Goal: Task Accomplishment & Management: Complete application form

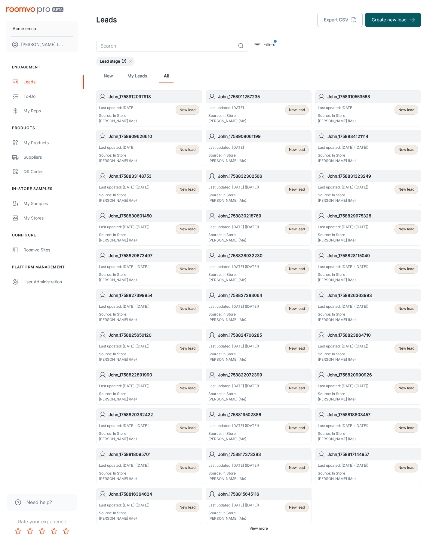
click at [393, 20] on button "Create new lead" at bounding box center [393, 20] width 56 height 14
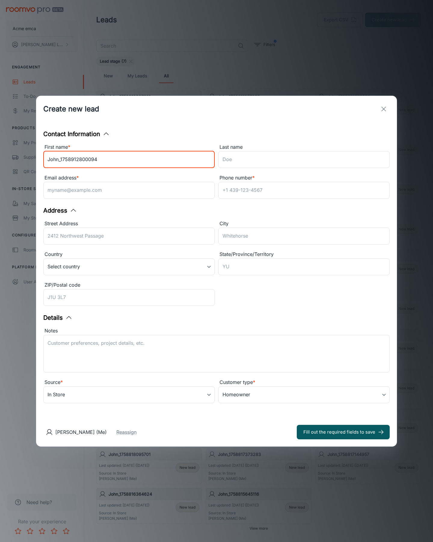
type input "John_1758912800094"
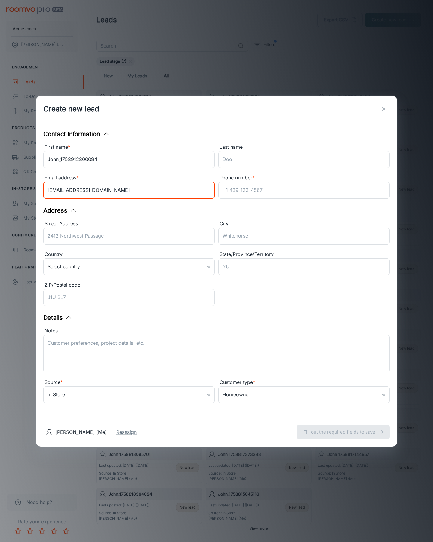
type input "[EMAIL_ADDRESS][DOMAIN_NAME]"
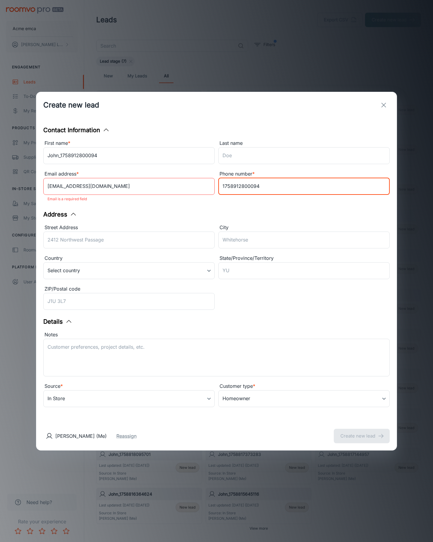
type input "1758912800094"
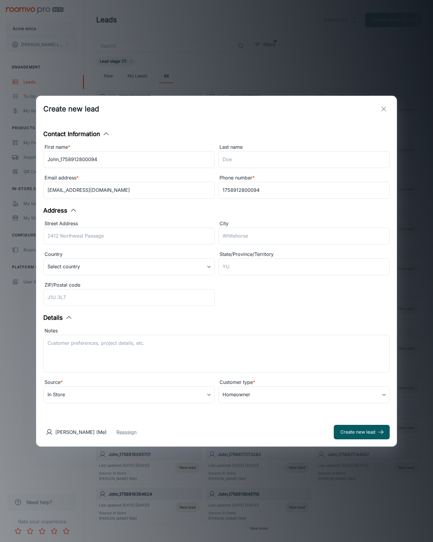
click at [362, 432] on button "Create new lead" at bounding box center [362, 432] width 56 height 14
